Goal: Information Seeking & Learning: Check status

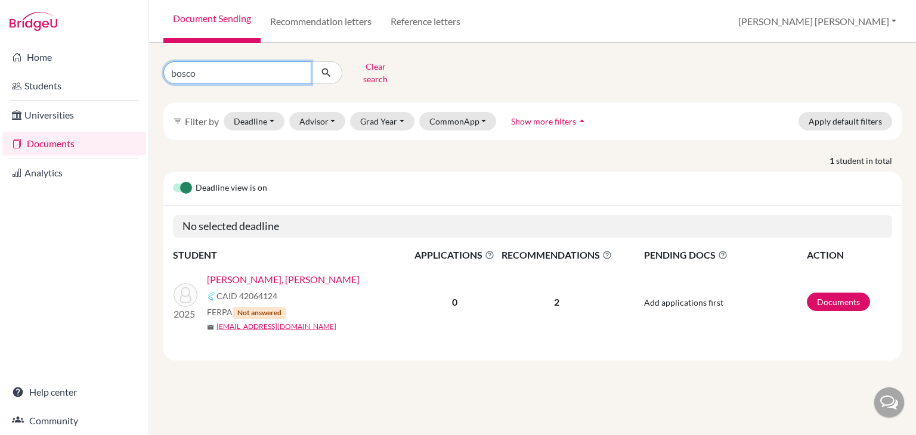
click at [251, 73] on input "bosco" at bounding box center [237, 72] width 148 height 23
click at [295, 67] on input "bosco" at bounding box center [237, 72] width 148 height 23
type input "eduardo rivera"
click button "submit" at bounding box center [327, 72] width 32 height 23
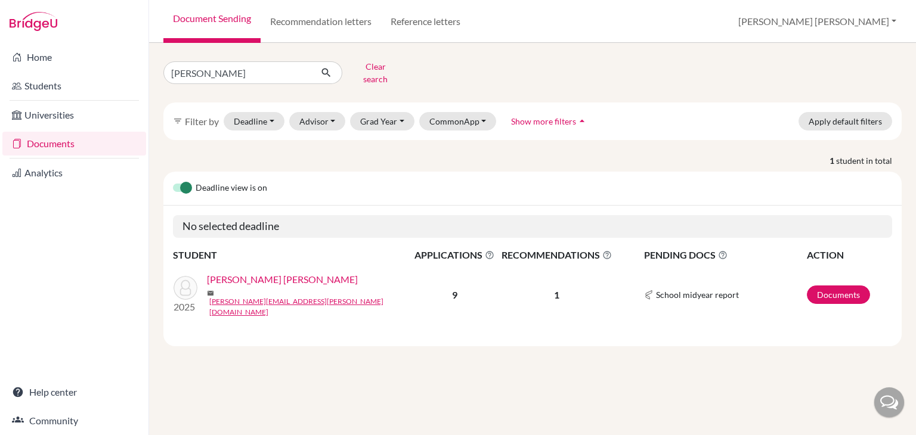
click at [277, 274] on link "Rivera Aguilar, Eduardo" at bounding box center [282, 280] width 151 height 14
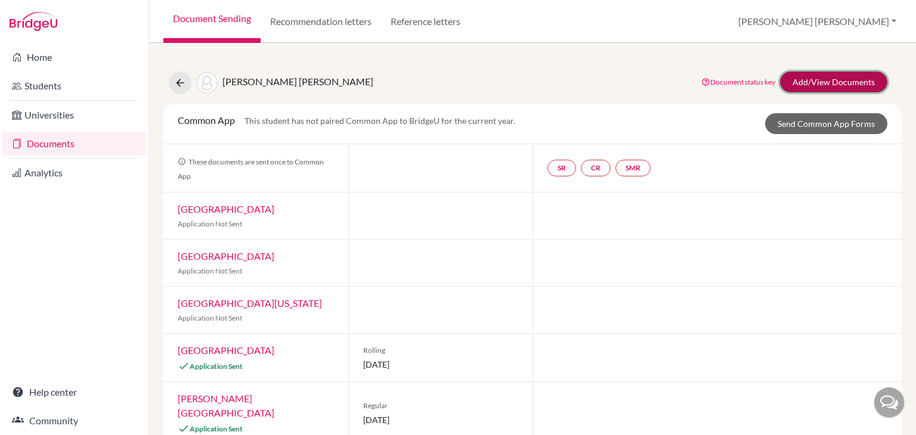
click at [833, 85] on link "Add/View Documents" at bounding box center [833, 82] width 107 height 21
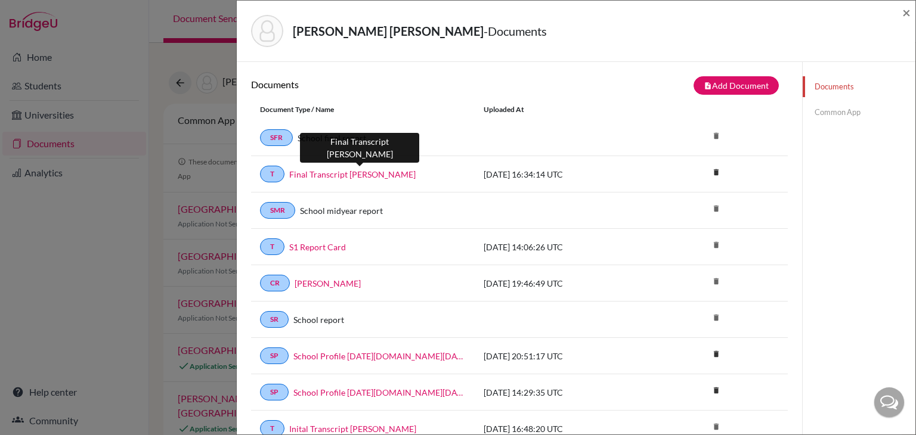
click at [389, 174] on link "Final Transcript Eduardo Rivera Aguilar" at bounding box center [352, 174] width 126 height 13
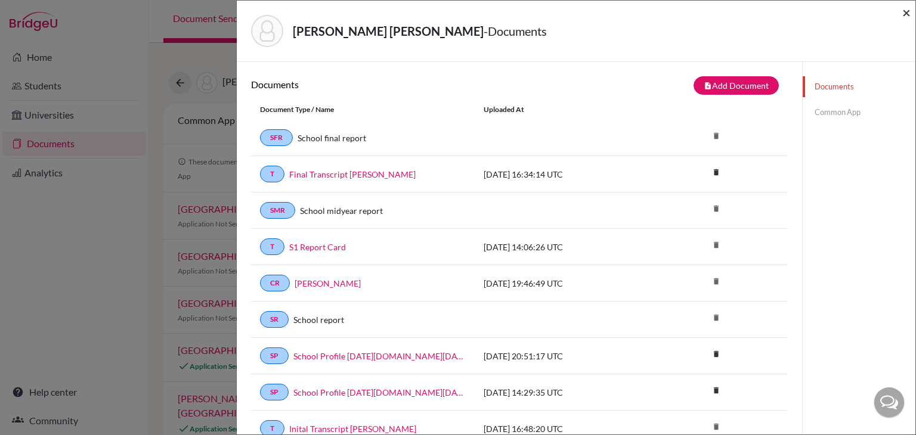
click at [907, 11] on span "×" at bounding box center [907, 12] width 8 height 17
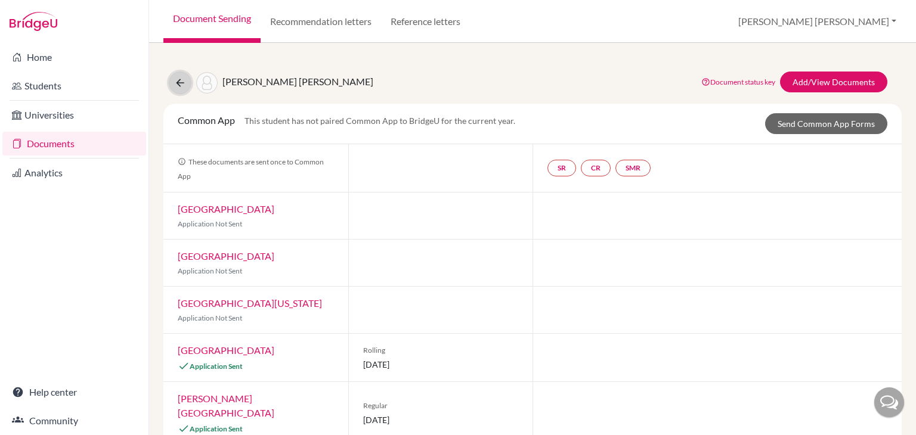
click at [181, 83] on icon at bounding box center [180, 83] width 12 height 12
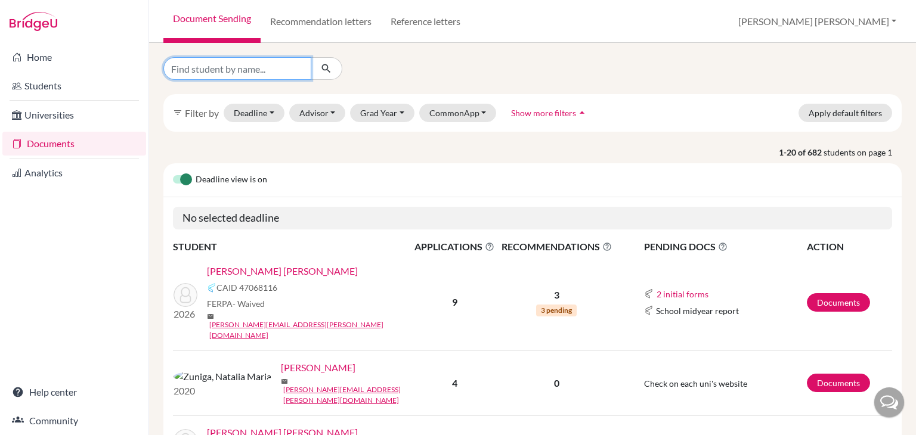
click at [254, 75] on input "Find student by name..." at bounding box center [237, 68] width 148 height 23
type input "bosco"
click button "submit" at bounding box center [327, 68] width 32 height 23
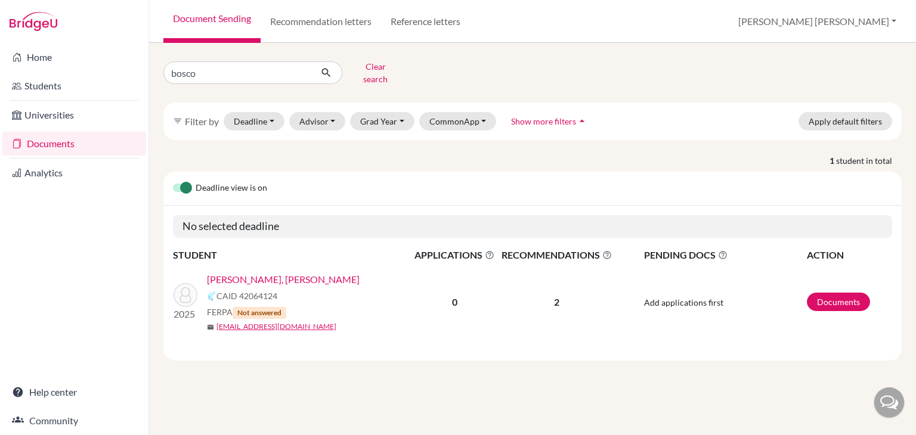
click at [259, 273] on link "[PERSON_NAME], Bosco" at bounding box center [283, 280] width 153 height 14
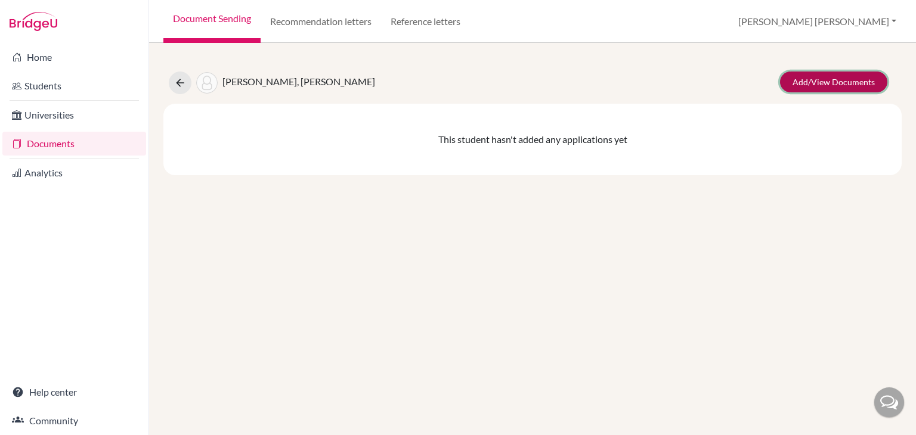
click at [809, 81] on link "Add/View Documents" at bounding box center [833, 82] width 107 height 21
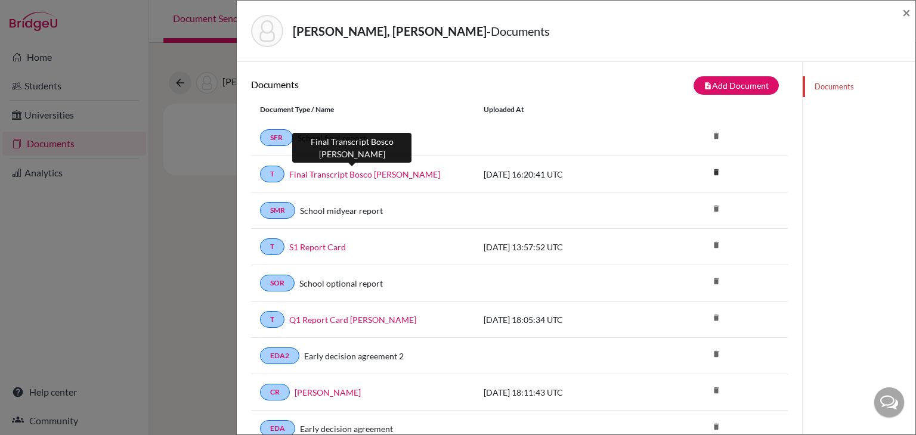
click at [407, 173] on link "Final Transcript Bosco Lira Amador" at bounding box center [364, 174] width 151 height 13
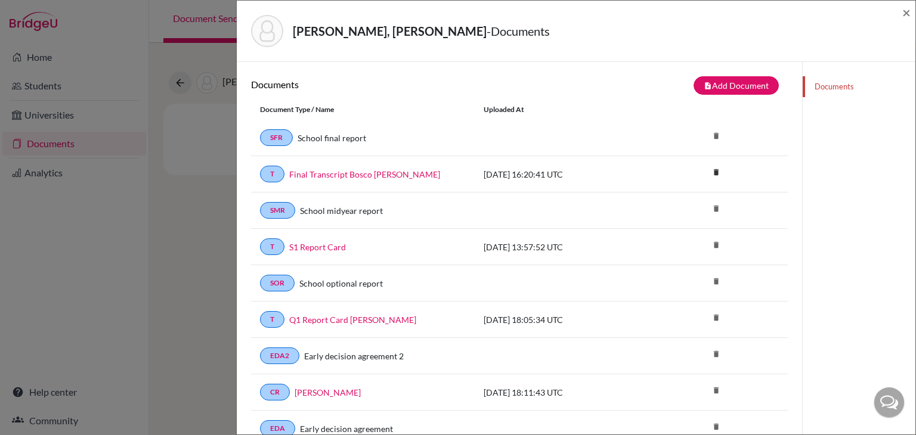
click at [213, 189] on div "Lira Amador, Bosco - Documents × Documents note_add Add Document Document type …" at bounding box center [458, 217] width 916 height 435
click at [906, 13] on span "×" at bounding box center [907, 12] width 8 height 17
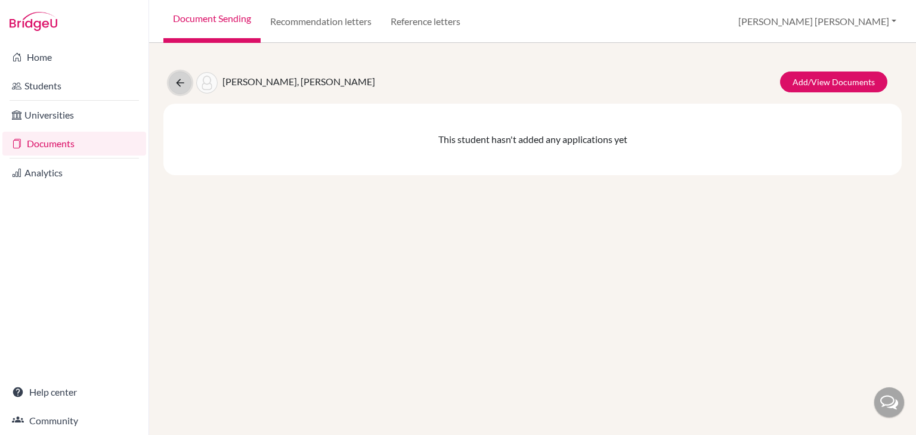
click at [180, 82] on icon at bounding box center [180, 83] width 12 height 12
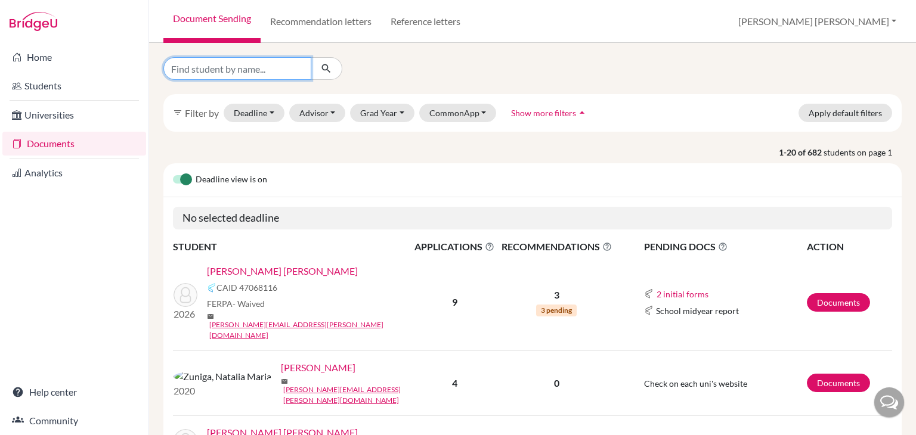
click at [284, 74] on input "Find student by name..." at bounding box center [237, 68] width 148 height 23
type input "[PERSON_NAME]"
click button "submit" at bounding box center [327, 68] width 32 height 23
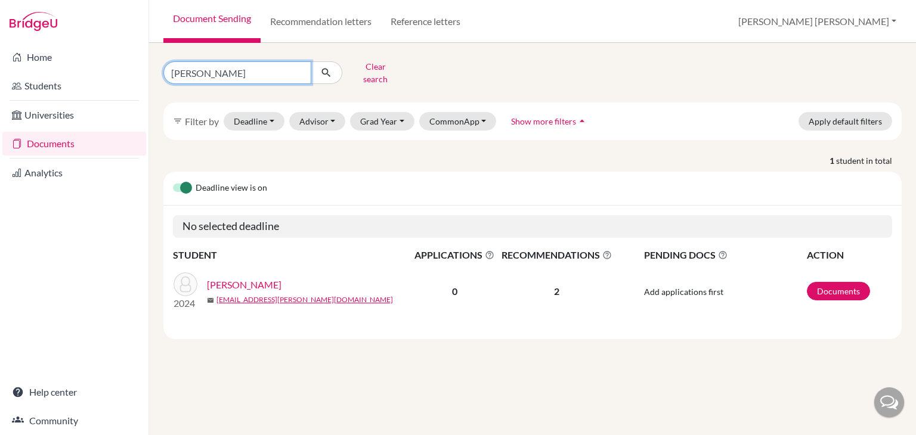
click at [215, 69] on input "[PERSON_NAME]" at bounding box center [237, 72] width 148 height 23
type input "[PERSON_NAME]"
click button "submit" at bounding box center [327, 72] width 32 height 23
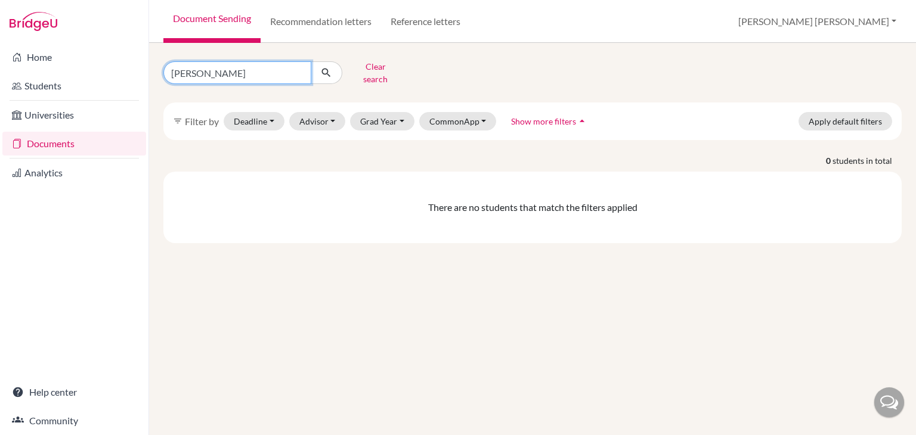
click at [298, 71] on input "mathias pimentel" at bounding box center [237, 72] width 148 height 23
type input "pimentel"
click button "submit" at bounding box center [327, 72] width 32 height 23
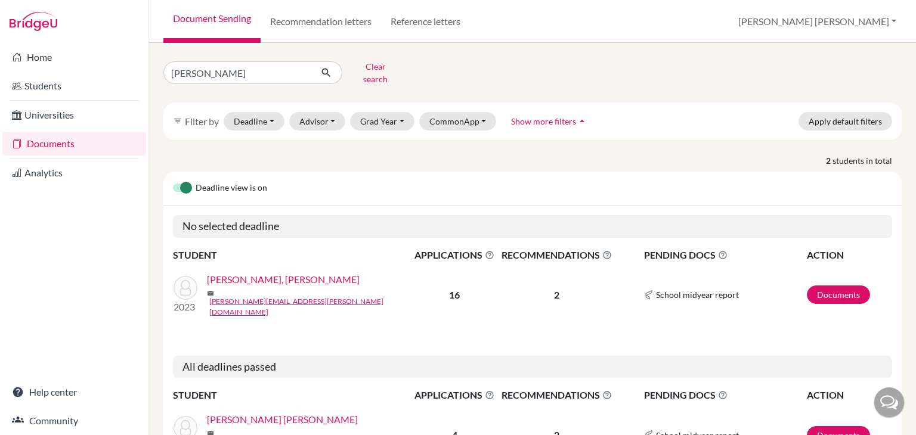
scroll to position [57, 0]
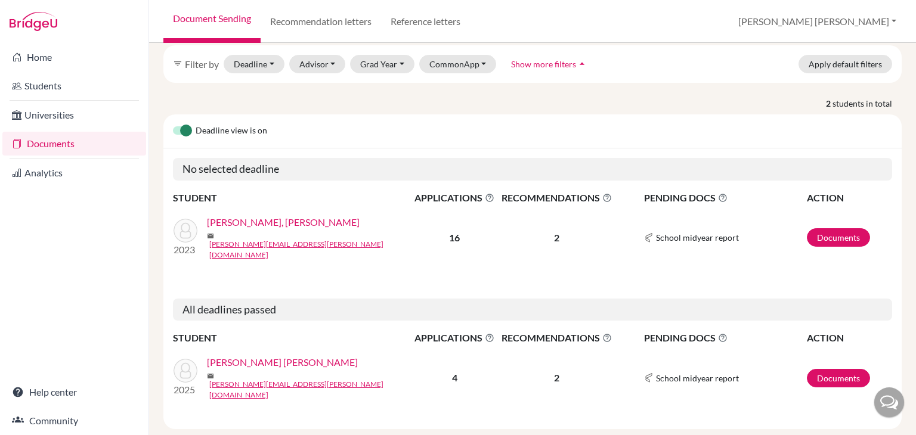
click at [282, 356] on link "[PERSON_NAME] [PERSON_NAME]" at bounding box center [282, 363] width 151 height 14
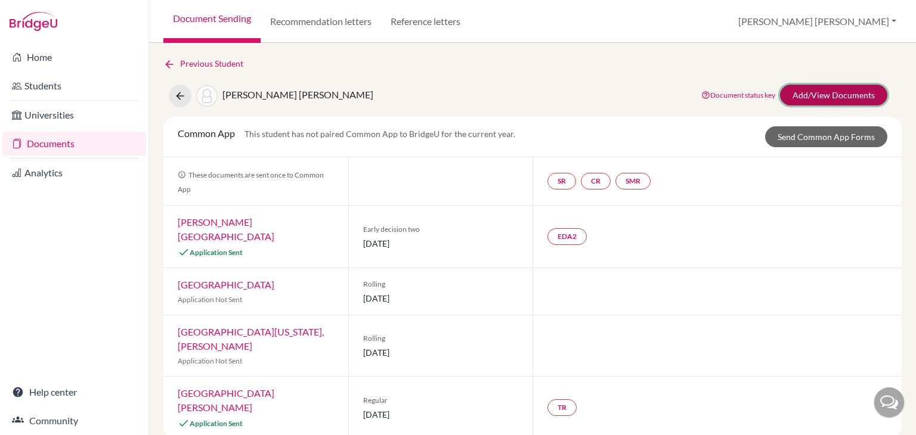
click at [831, 95] on link "Add/View Documents" at bounding box center [833, 95] width 107 height 21
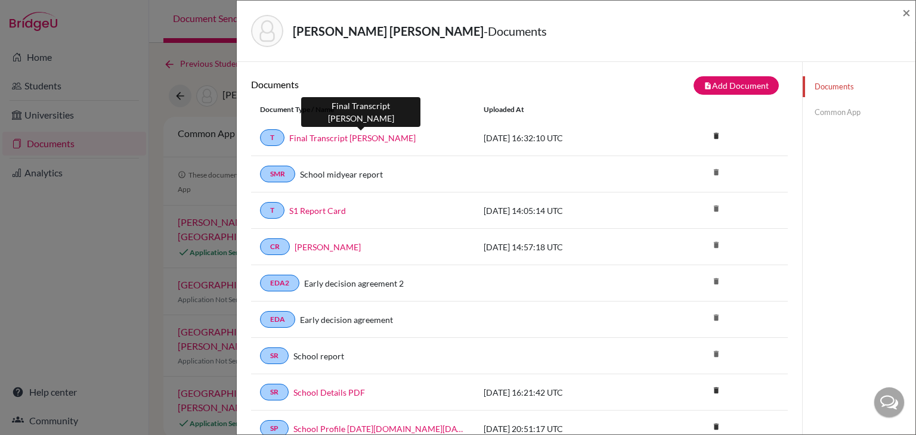
click at [415, 133] on link "Final Transcript [PERSON_NAME]" at bounding box center [352, 138] width 126 height 13
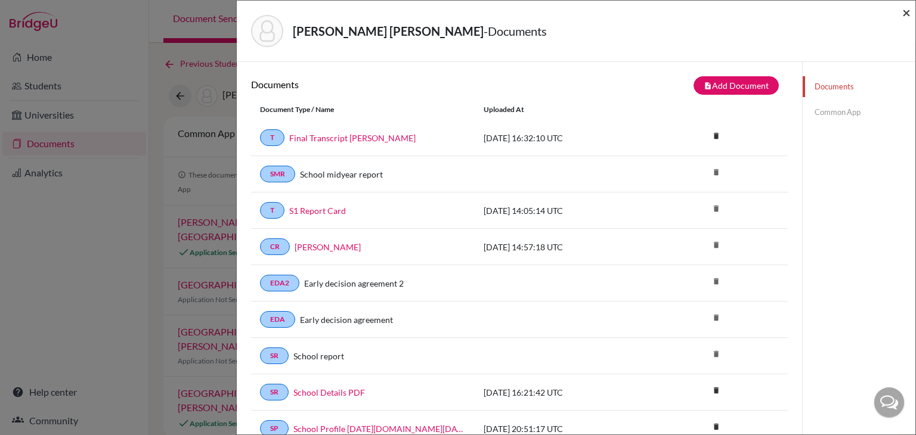
click at [909, 10] on span "×" at bounding box center [907, 12] width 8 height 17
